Goal: Navigation & Orientation: Find specific page/section

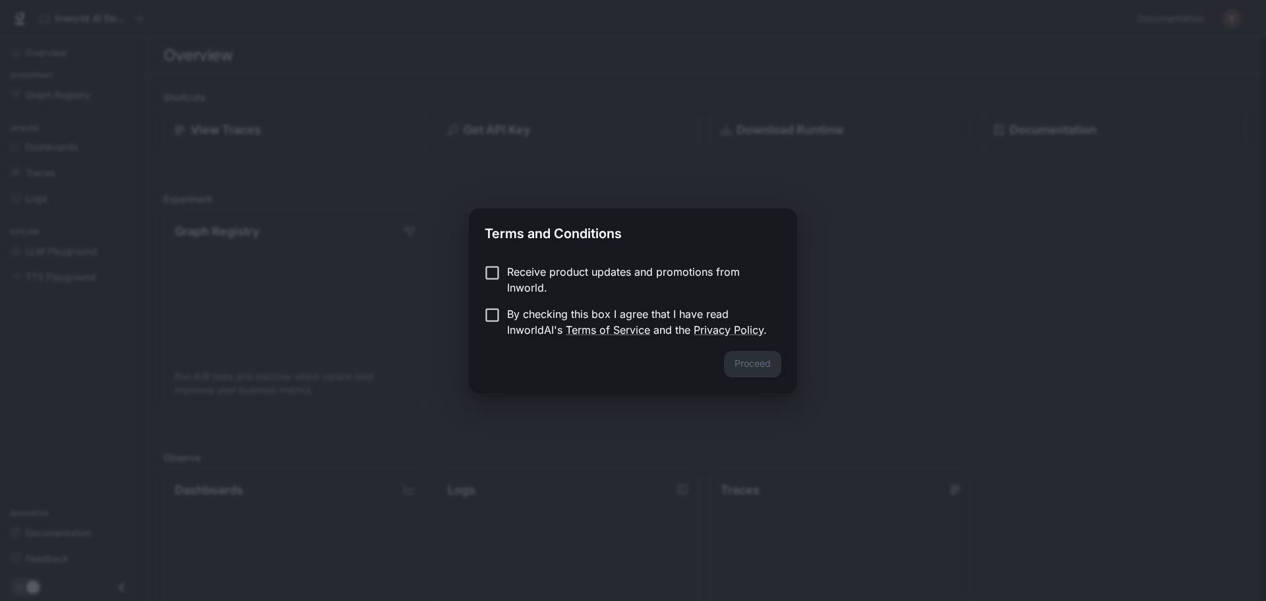
drag, startPoint x: 556, startPoint y: 273, endPoint x: 540, endPoint y: 305, distance: 36.0
click at [555, 273] on p "Receive product updates and promotions from Inworld." at bounding box center [639, 280] width 264 height 32
click at [537, 313] on p "By checking this box I agree that I have read InworldAI's Terms of Service and …" at bounding box center [639, 322] width 264 height 32
click at [566, 264] on p "Receive product updates and promotions from Inworld." at bounding box center [639, 280] width 264 height 32
click at [770, 368] on button "Proceed" at bounding box center [752, 364] width 57 height 26
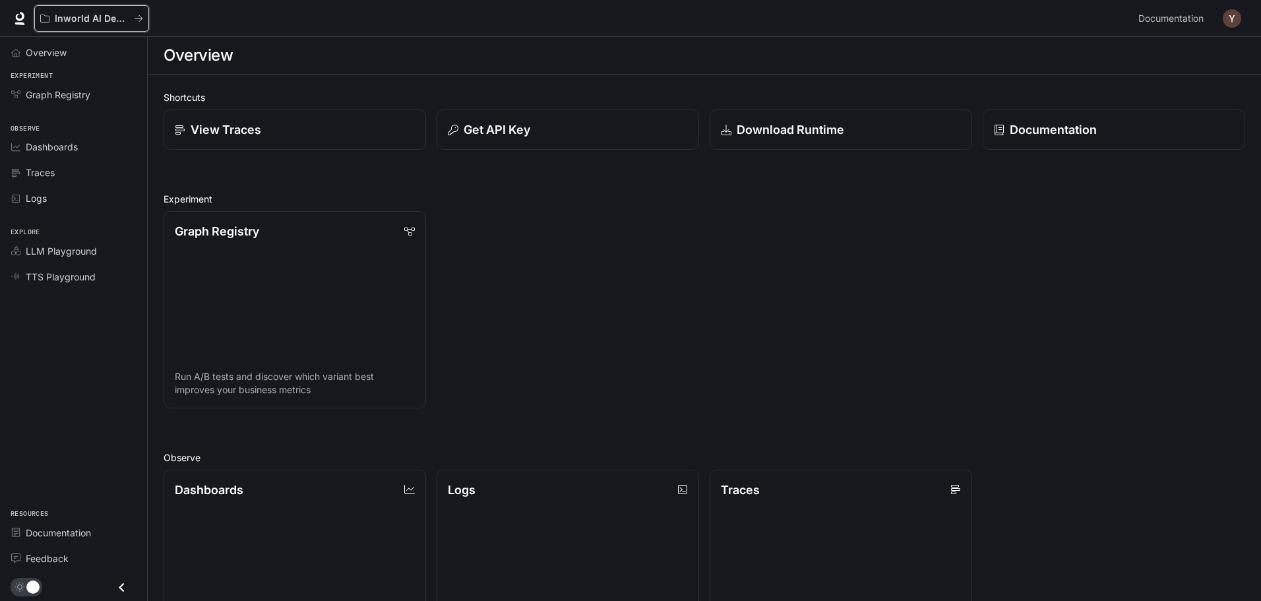
drag, startPoint x: 130, startPoint y: 22, endPoint x: 137, endPoint y: 394, distance: 372.7
click at [136, 388] on div "Skip to main content Inworld AI Demos Documentation Documentation Portal Overvi…" at bounding box center [630, 470] width 1261 height 940
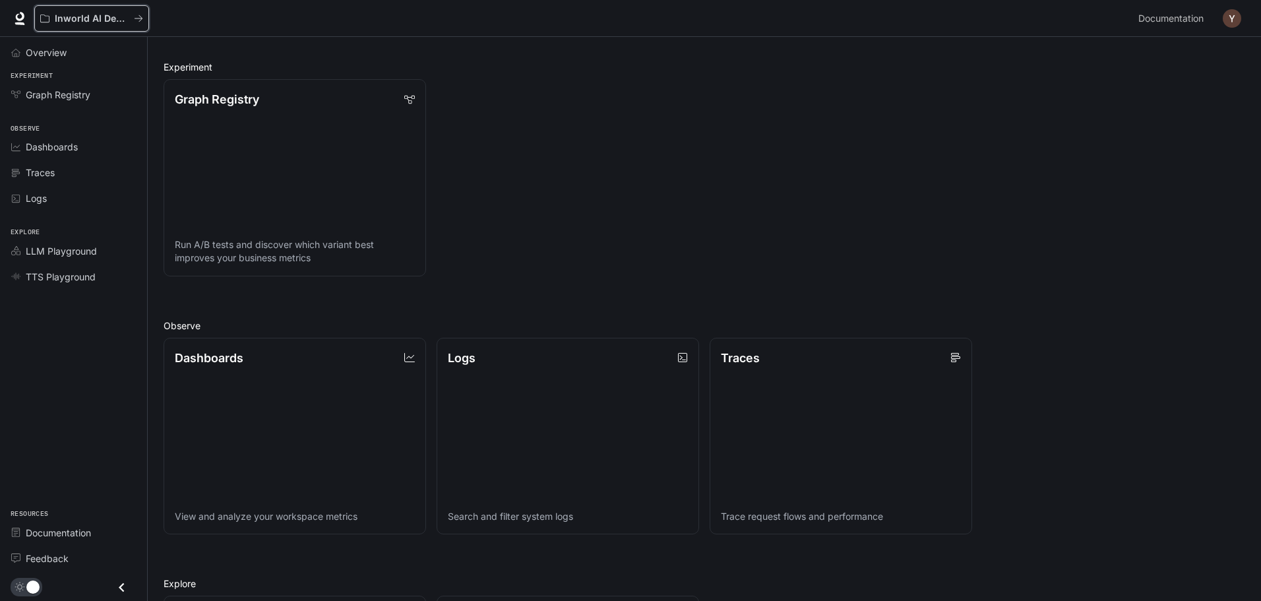
scroll to position [330, 0]
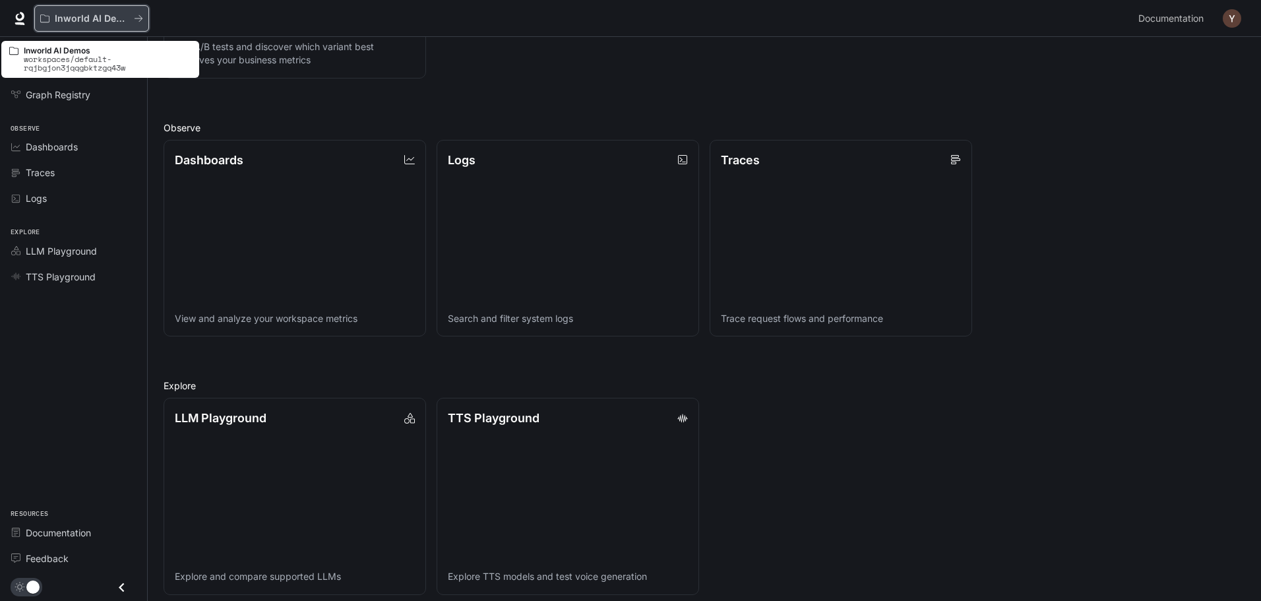
click at [127, 19] on p "Inworld AI Demos" at bounding box center [92, 18] width 74 height 11
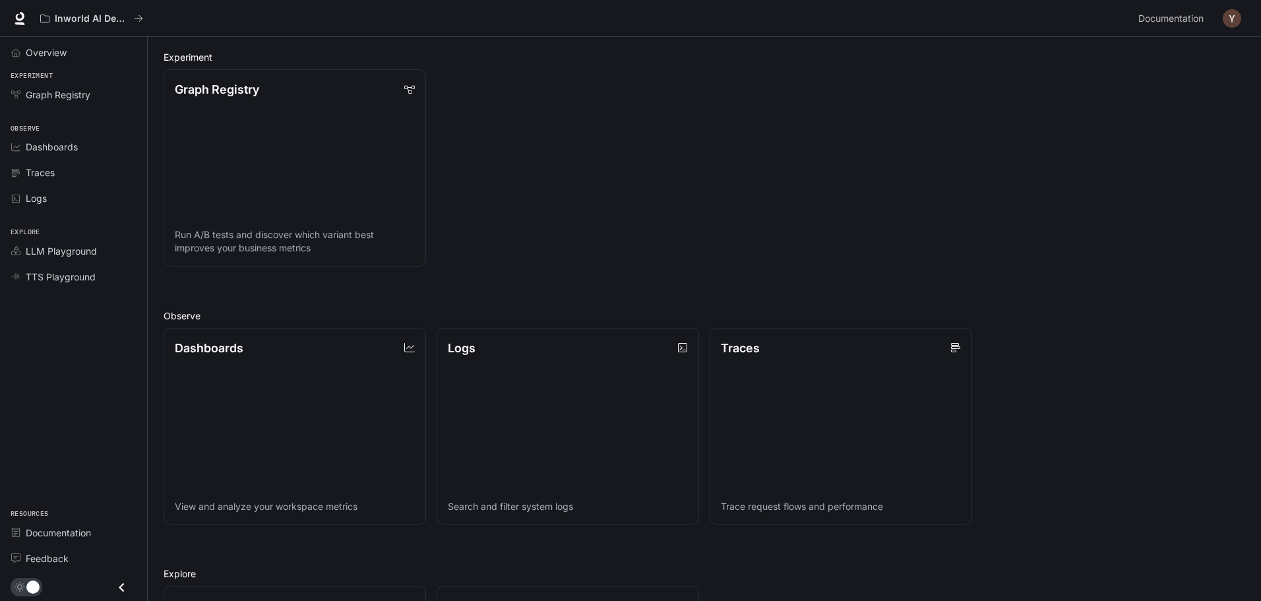
scroll to position [10, 0]
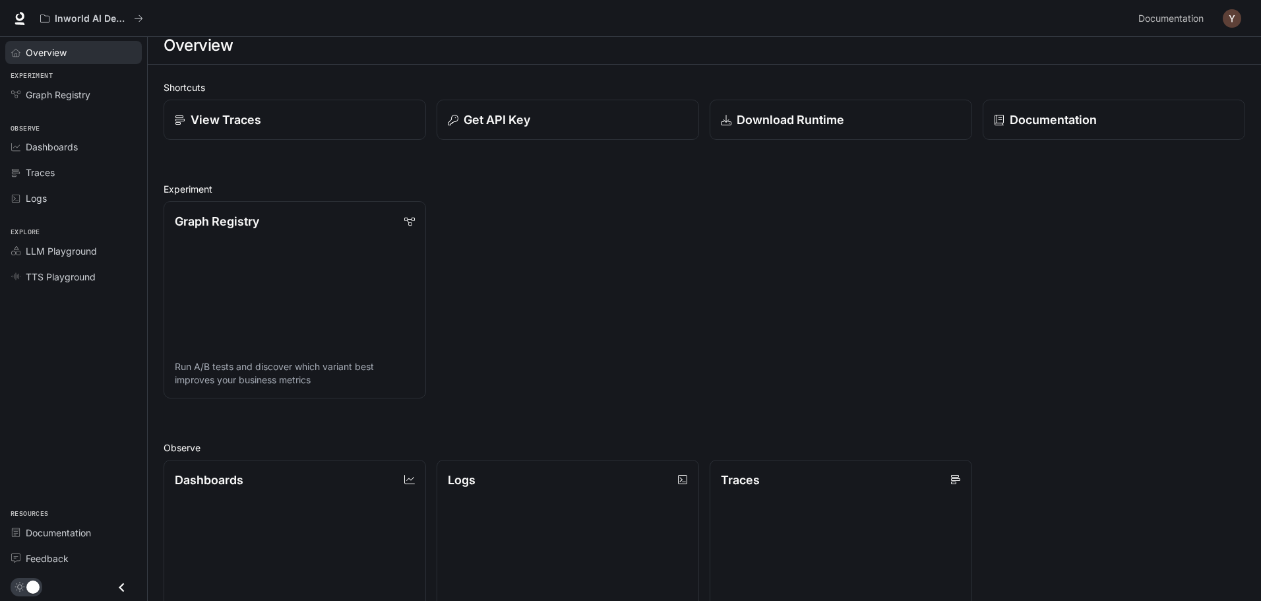
click at [83, 44] on link "Overview" at bounding box center [73, 52] width 137 height 23
